Goal: Information Seeking & Learning: Find specific page/section

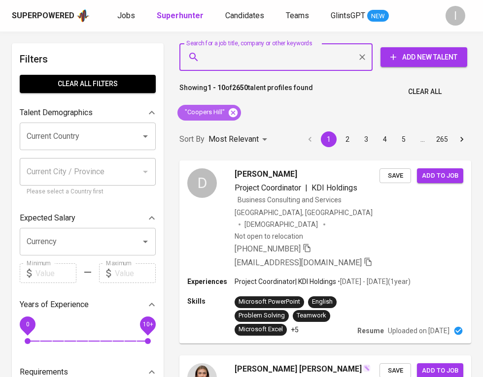
click at [232, 114] on icon at bounding box center [233, 112] width 9 height 9
click at [238, 61] on input "Search for a job title, company or other keywords" at bounding box center [278, 57] width 150 height 19
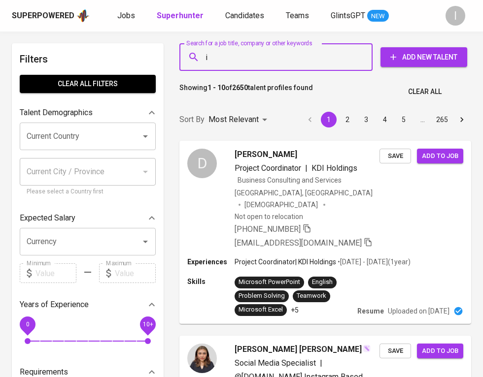
type input "ig"
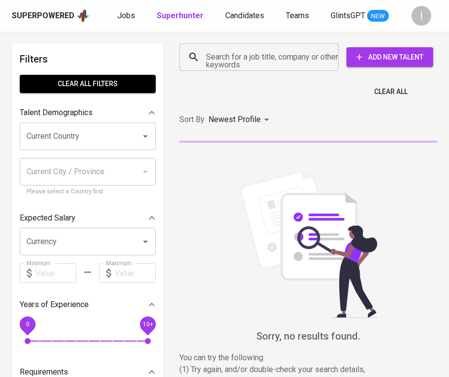
click at [236, 65] on input "Search for a job title, company or other keywords" at bounding box center [261, 57] width 116 height 19
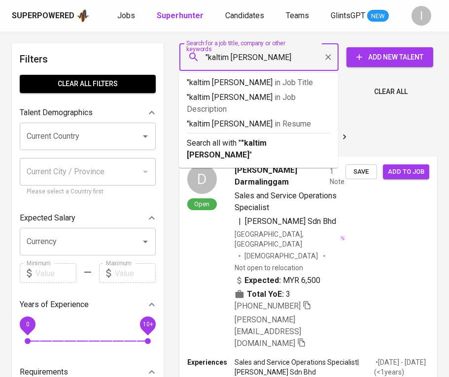
type input ""kaltim jaya bara""
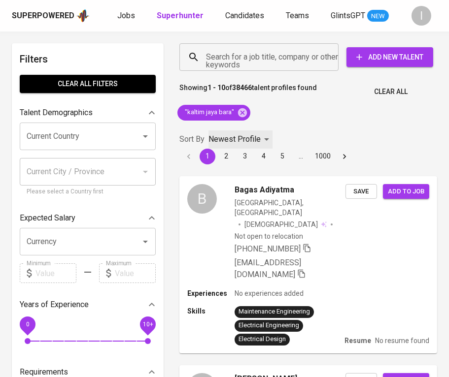
click at [257, 140] on p "Newest Profile" at bounding box center [234, 140] width 52 height 12
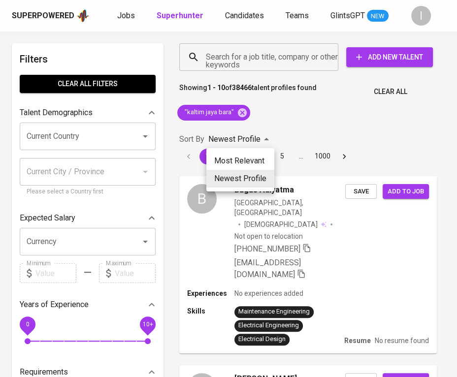
click at [250, 156] on li "Most Relevant" at bounding box center [240, 161] width 68 height 18
type input "MOST_RELEVANT"
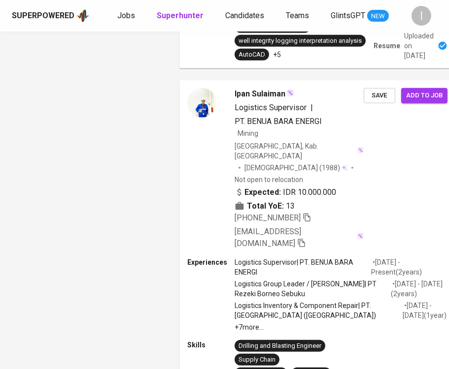
scroll to position [1277, 0]
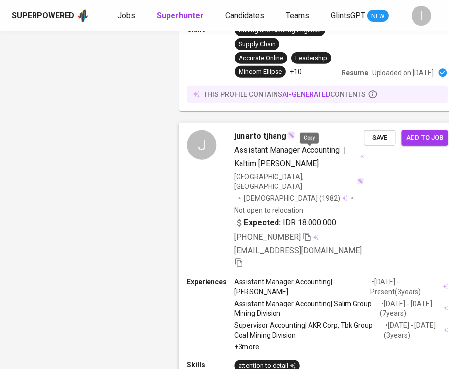
click at [306, 233] on icon "button" at bounding box center [306, 237] width 7 height 8
